Goal: Find specific page/section: Find specific page/section

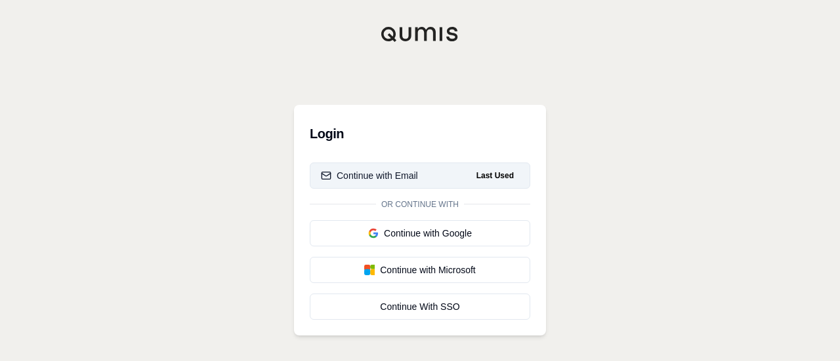
click at [408, 177] on div "Continue with Email" at bounding box center [369, 175] width 97 height 13
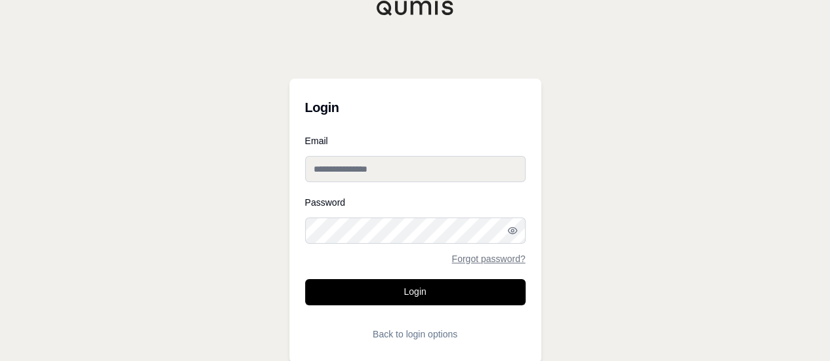
click at [408, 177] on input "Email" at bounding box center [415, 169] width 220 height 26
type input "**********"
click at [305, 279] on button "Login" at bounding box center [415, 292] width 220 height 26
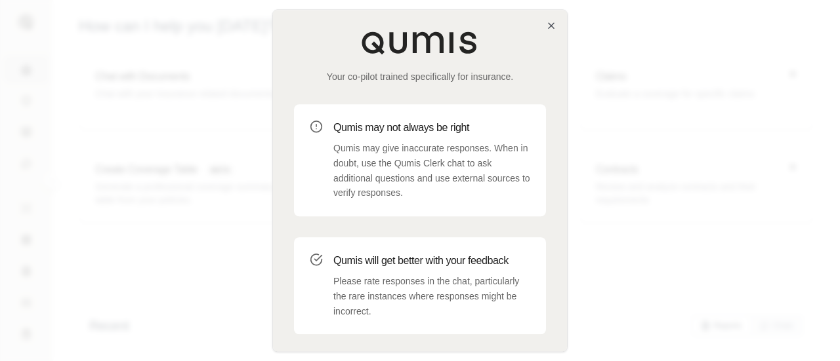
click at [425, 178] on p "Qumis may give inaccurate responses. When in doubt, use the Qumis Clerk chat to…" at bounding box center [431, 171] width 197 height 60
click at [685, 65] on div at bounding box center [420, 180] width 840 height 361
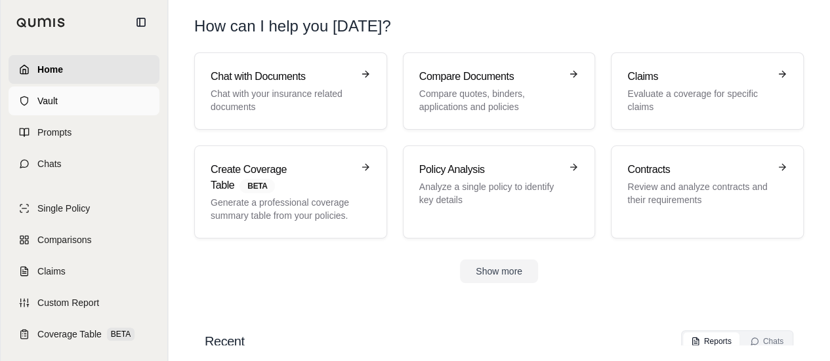
click at [56, 102] on span "Vault" at bounding box center [47, 100] width 20 height 13
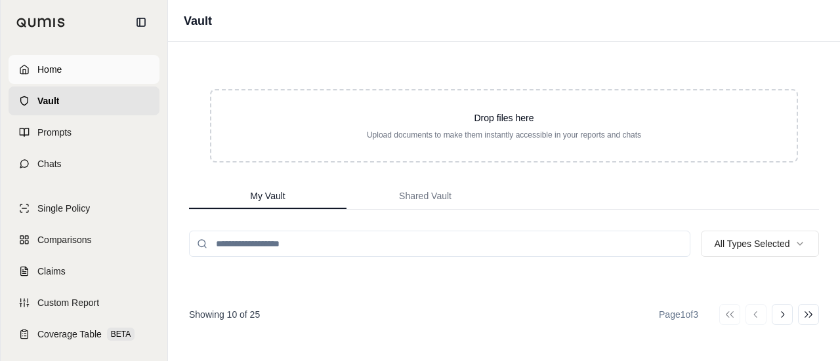
click at [60, 74] on span "Home" at bounding box center [49, 69] width 24 height 13
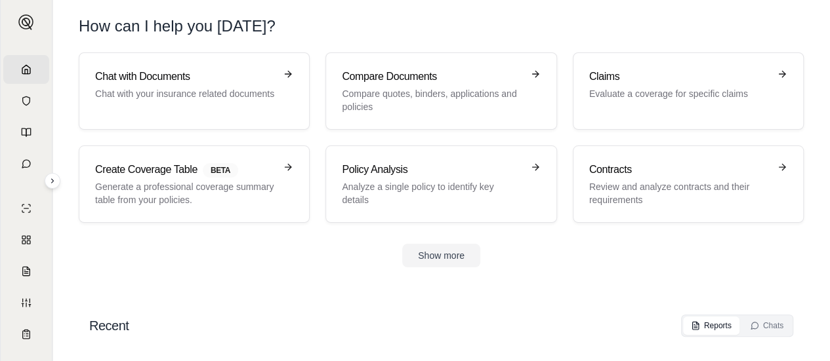
scroll to position [43, 0]
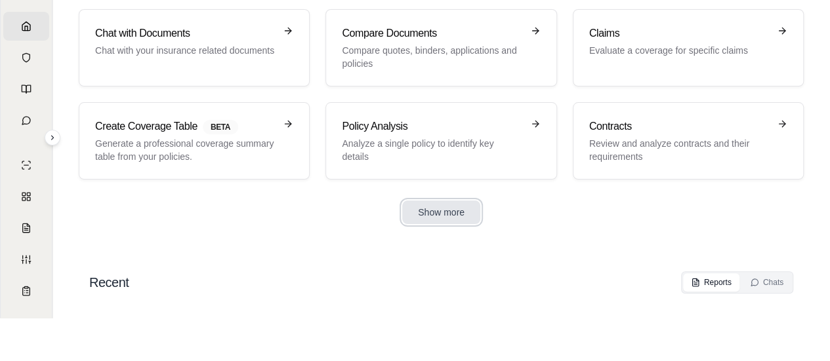
click at [451, 211] on button "Show more" at bounding box center [441, 213] width 78 height 24
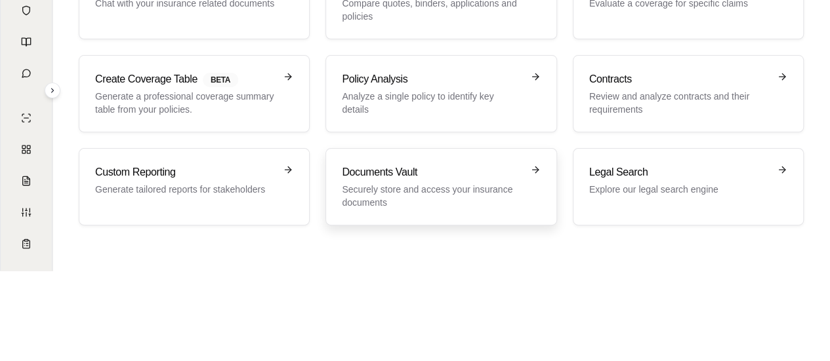
scroll to position [91, 0]
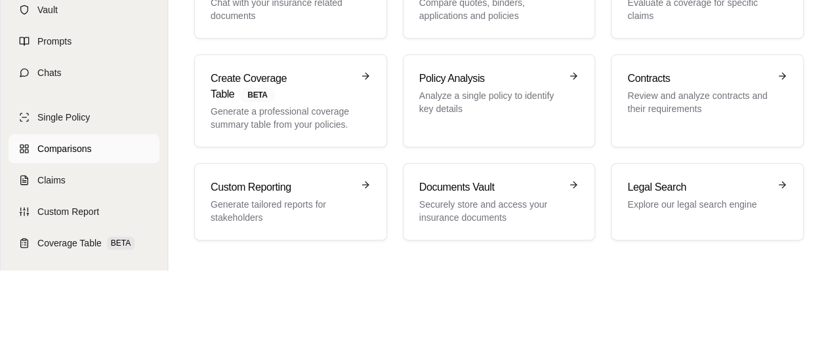
click at [65, 153] on span "Comparisons" at bounding box center [64, 148] width 54 height 13
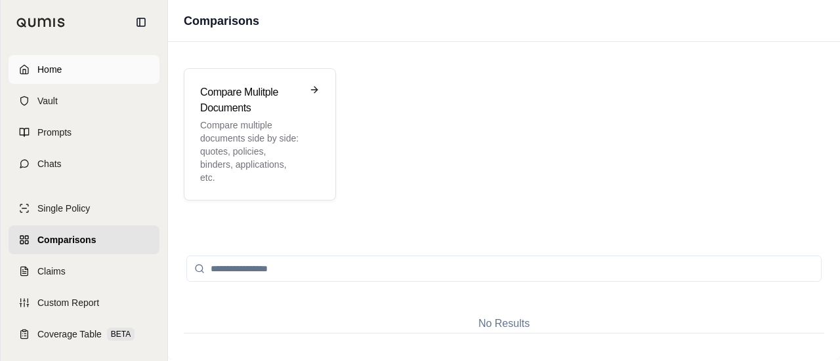
click at [60, 70] on span "Home" at bounding box center [49, 69] width 24 height 13
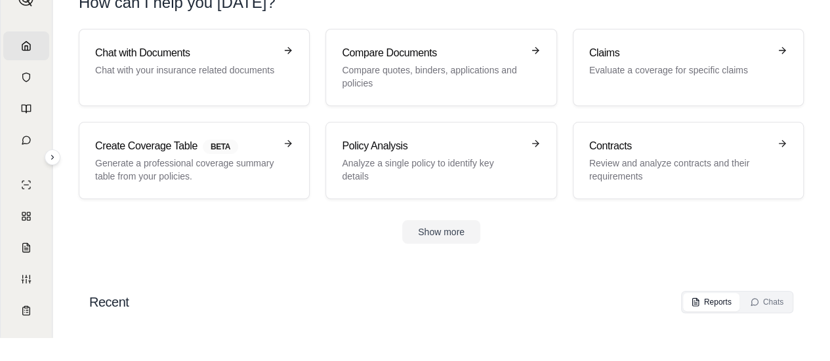
scroll to position [43, 0]
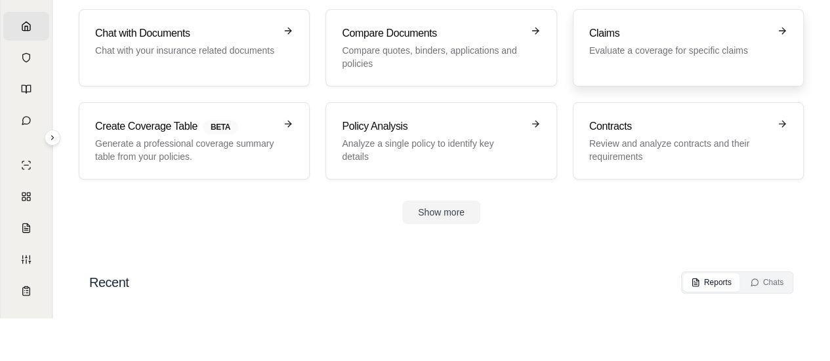
click at [645, 47] on p "Evaluate a coverage for specific claims" at bounding box center [679, 50] width 180 height 13
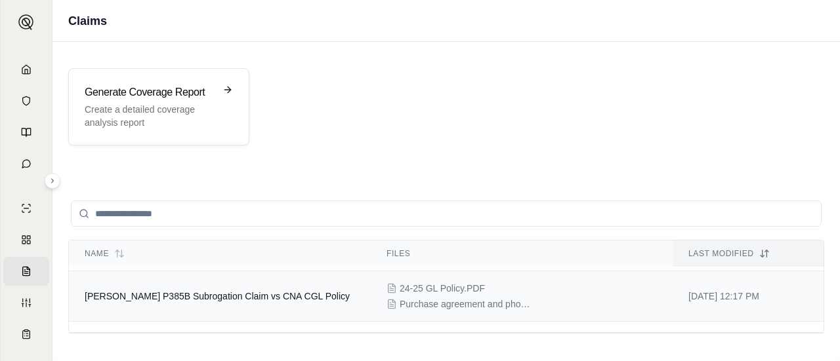
scroll to position [66, 0]
